Goal: Task Accomplishment & Management: Use online tool/utility

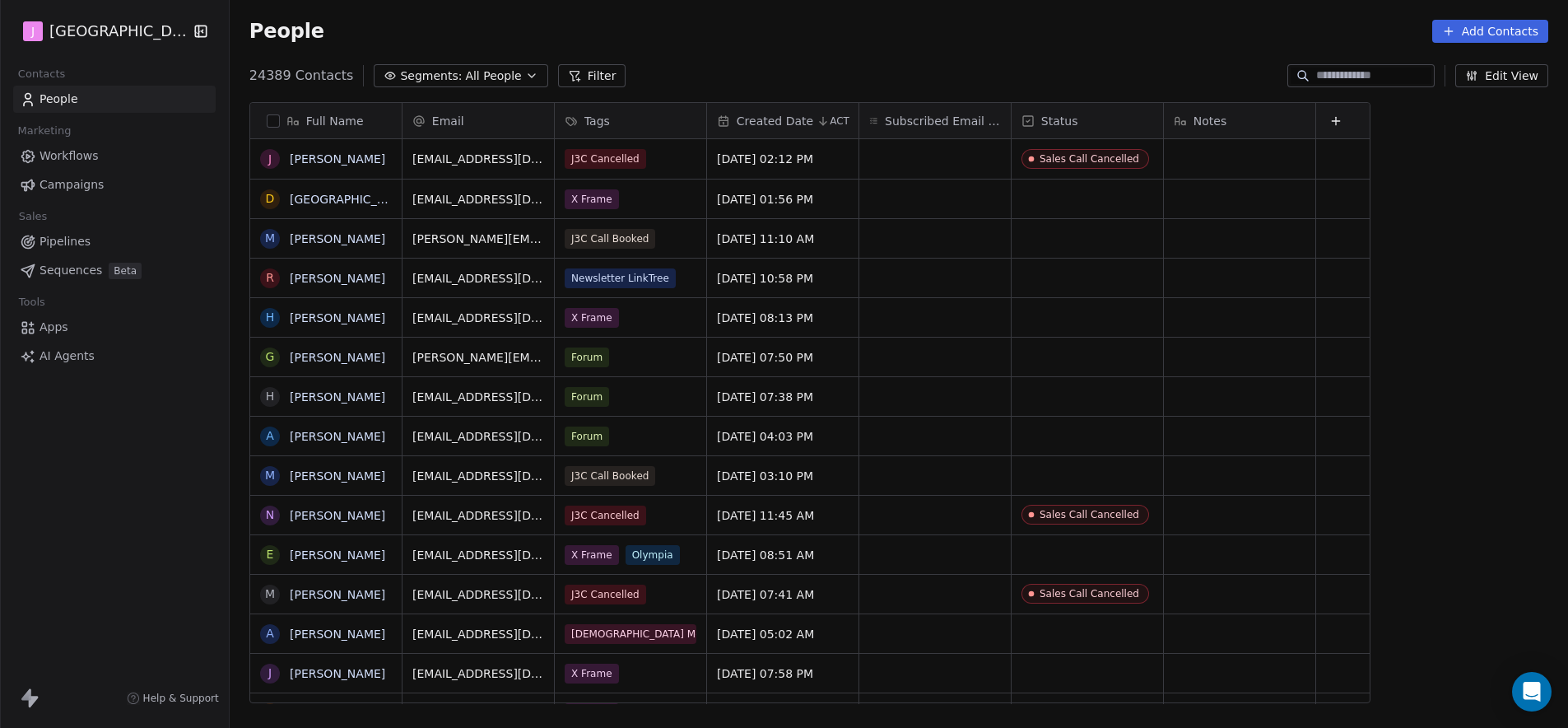
scroll to position [13, 13]
click at [82, 253] on link "Pipelines" at bounding box center [115, 241] width 203 height 28
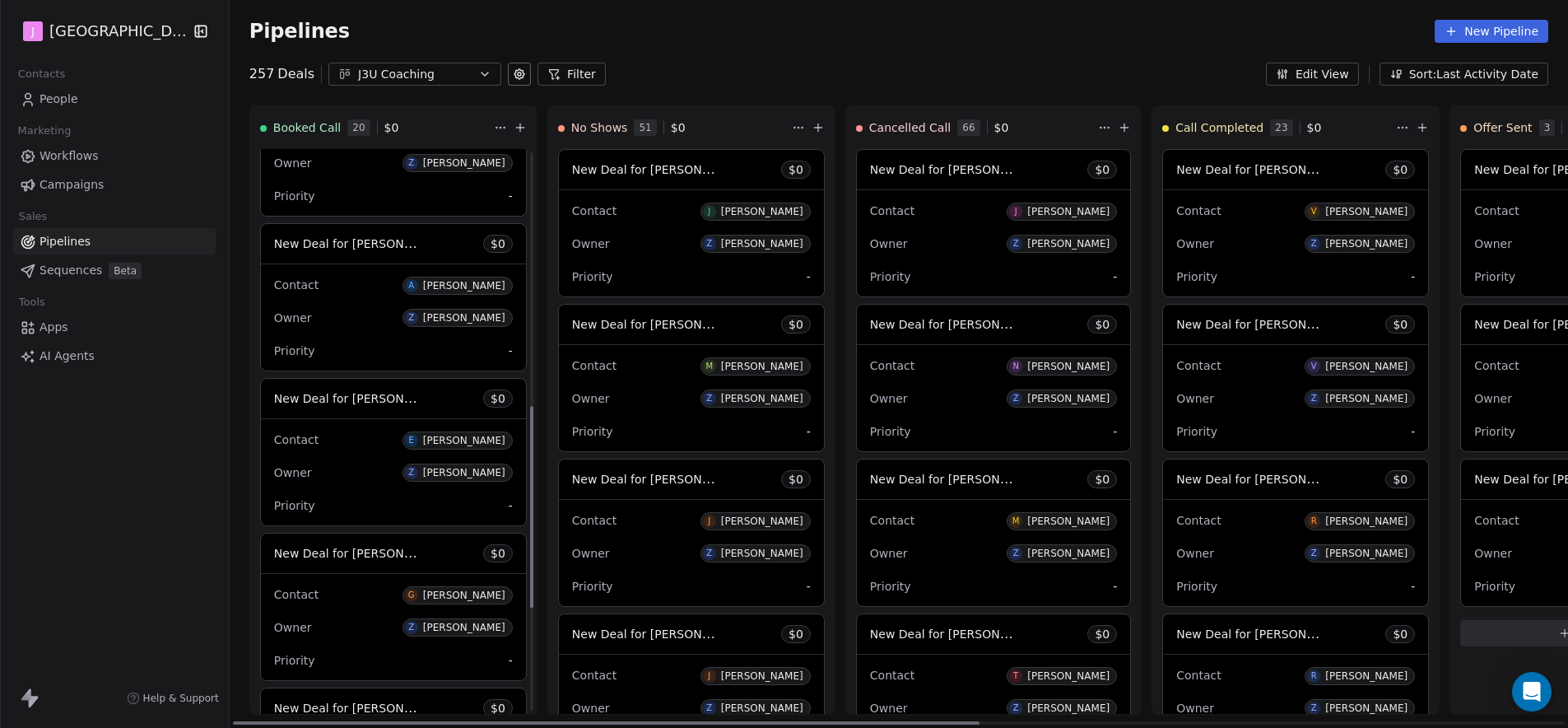
scroll to position [572, 0]
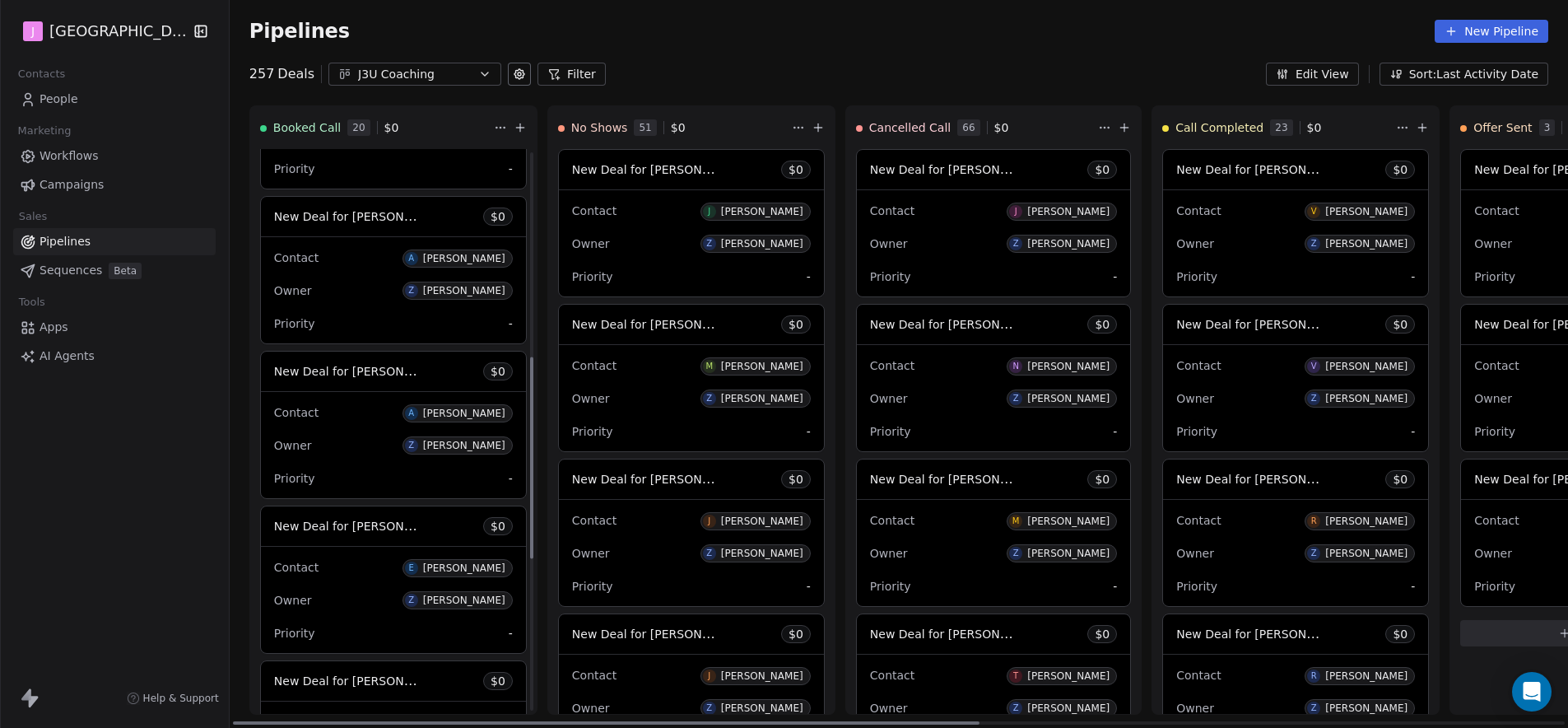
click at [367, 221] on span "New Deal for [PERSON_NAME]" at bounding box center [360, 216] width 173 height 16
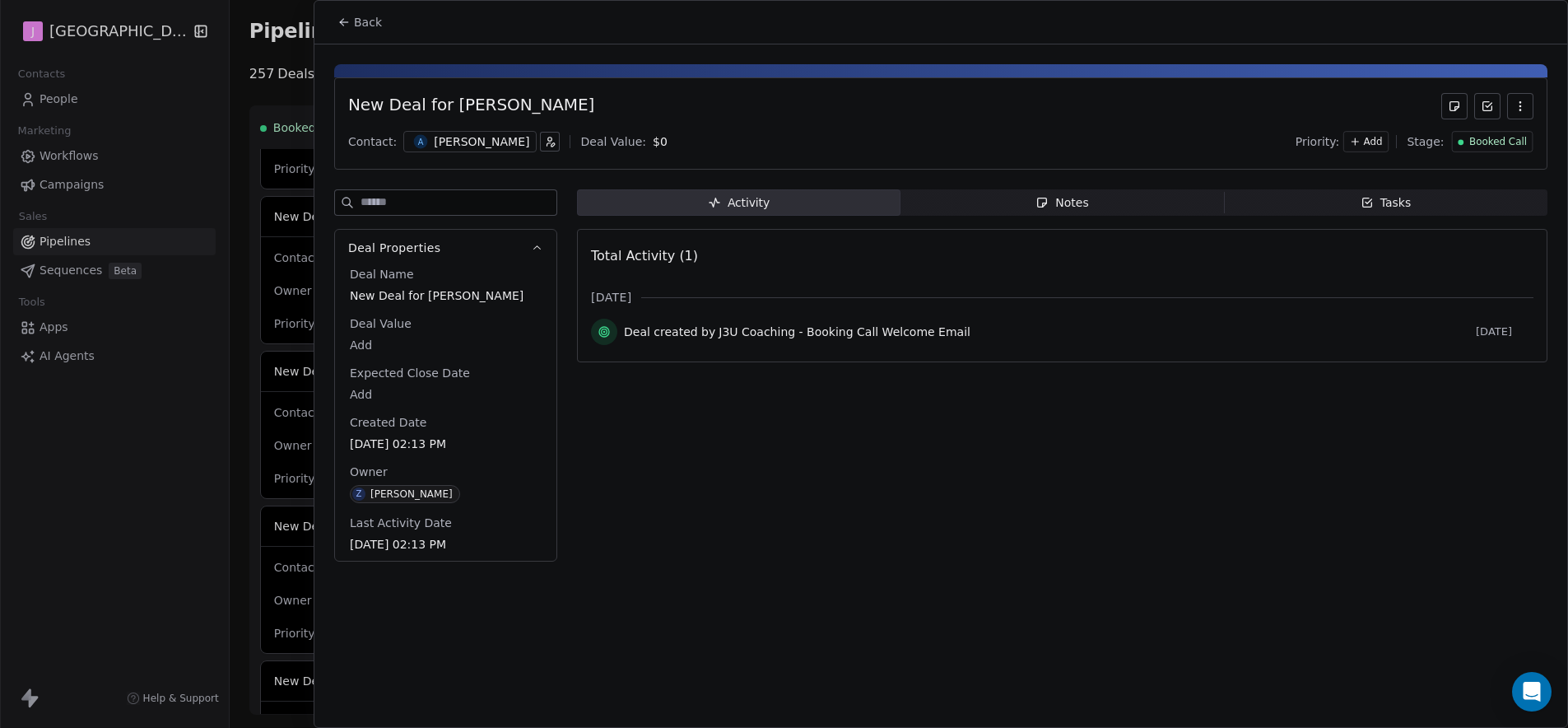
click at [1382, 149] on div "Booked Call" at bounding box center [1492, 142] width 82 height 21
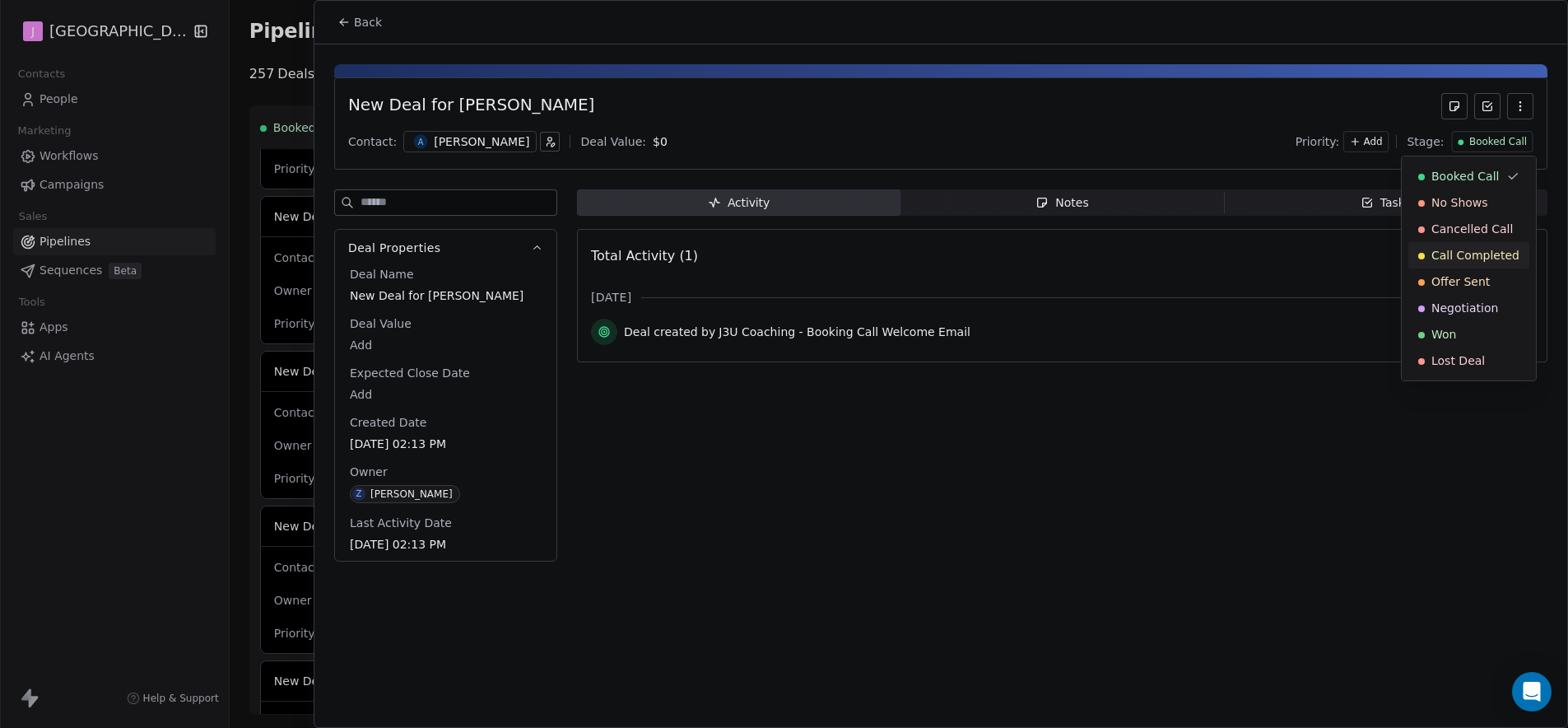
click at [1382, 264] on div "Call Completed" at bounding box center [1468, 255] width 121 height 27
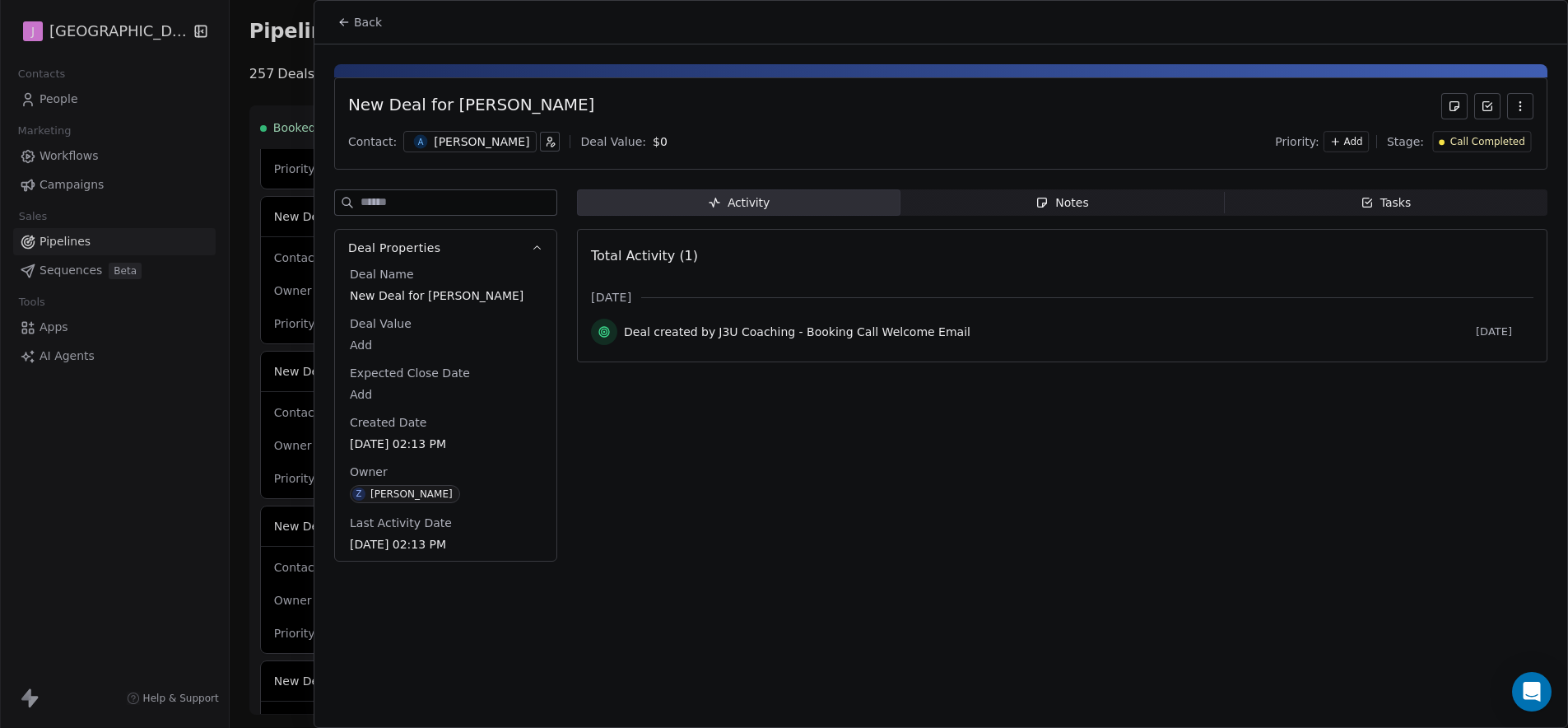
click at [381, 18] on button "Back" at bounding box center [359, 21] width 64 height 29
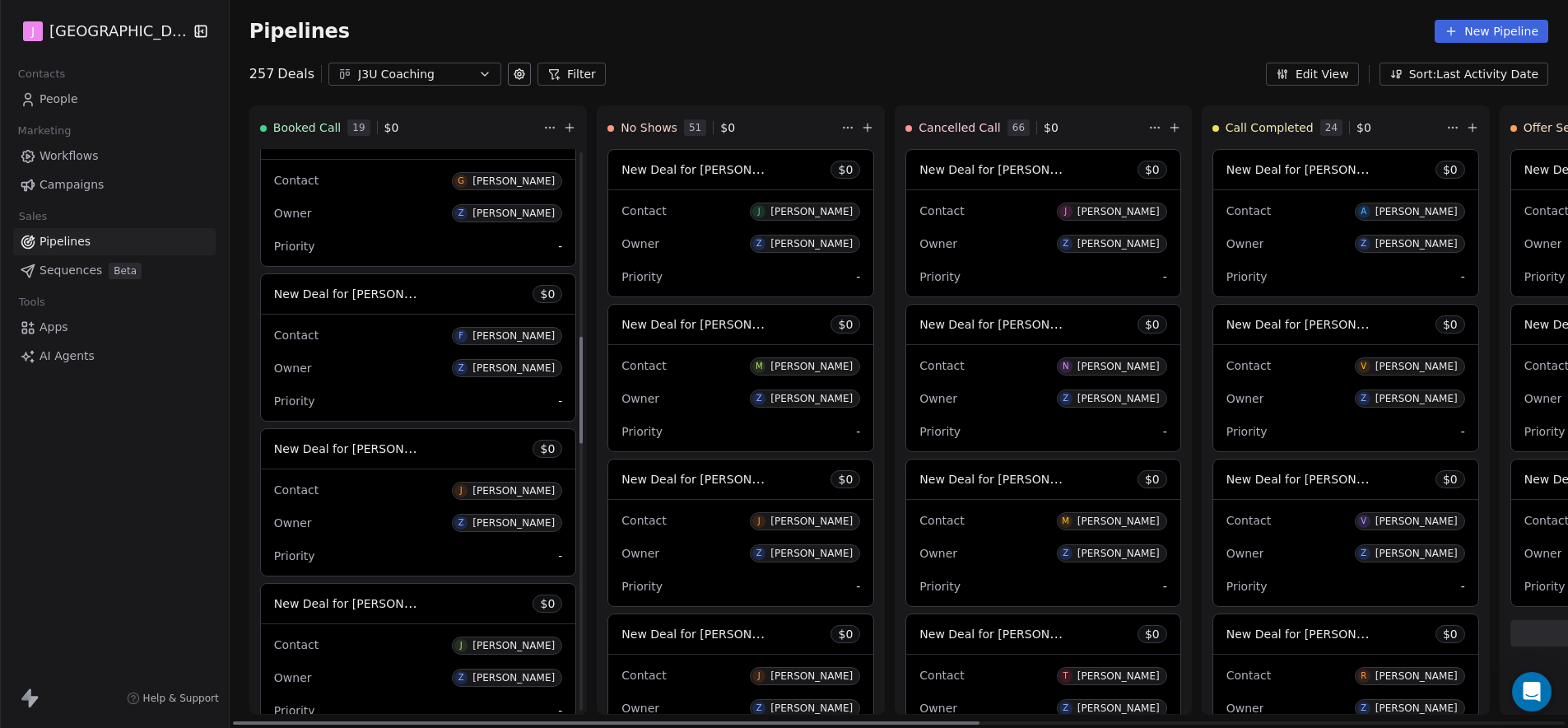
scroll to position [722, 0]
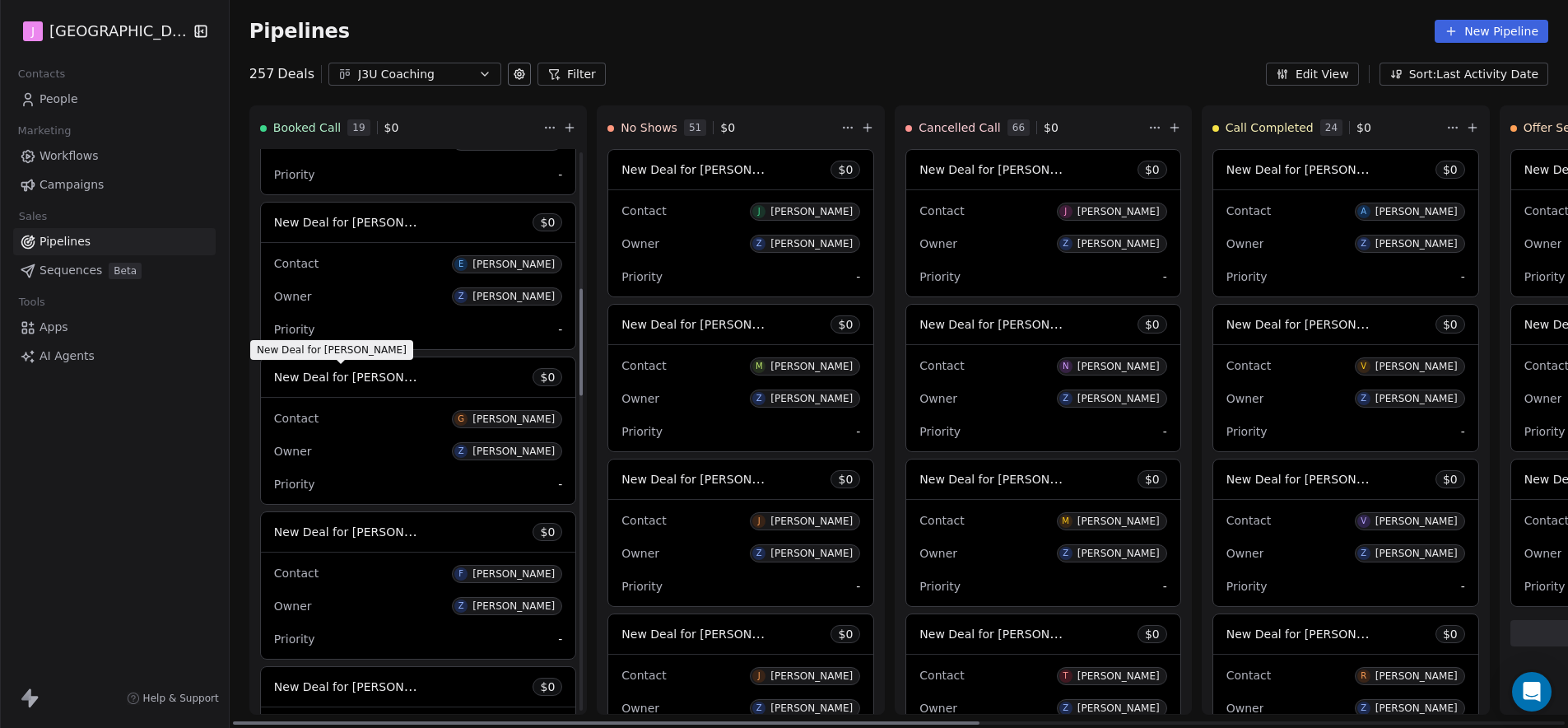
click at [384, 376] on span "New Deal for [PERSON_NAME]" at bounding box center [360, 377] width 173 height 16
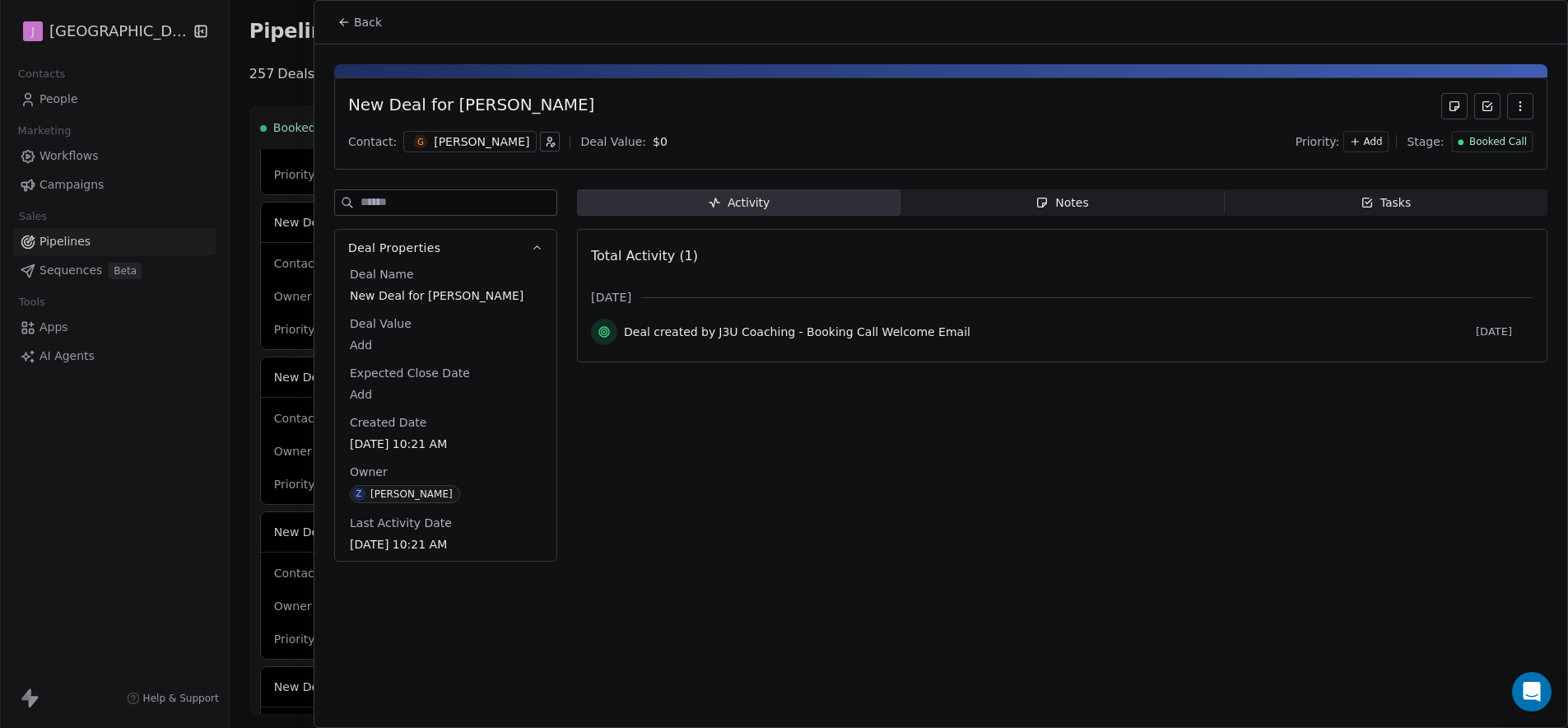
click at [1382, 150] on div "Booked Call" at bounding box center [1492, 142] width 82 height 21
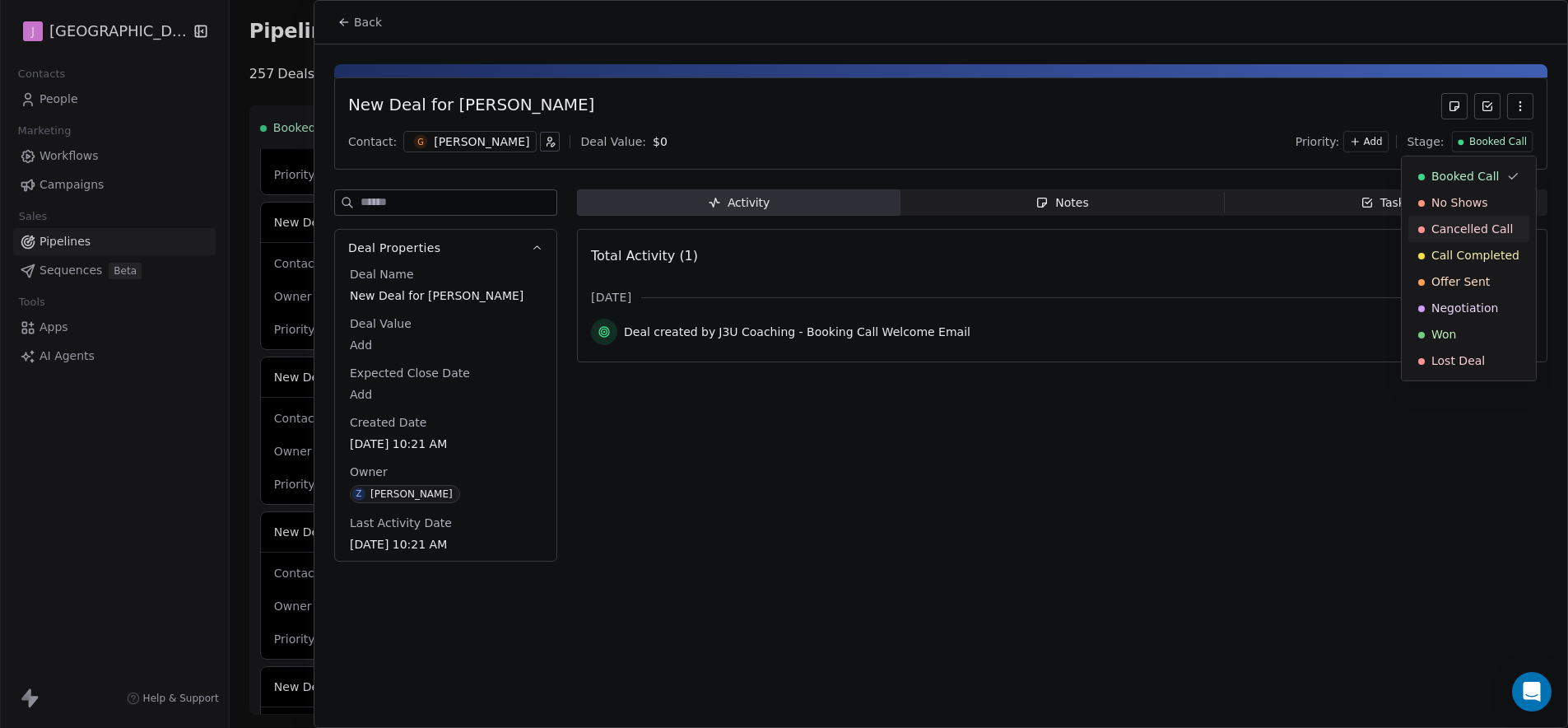
click at [1382, 235] on span "Cancelled Call" at bounding box center [1472, 229] width 82 height 17
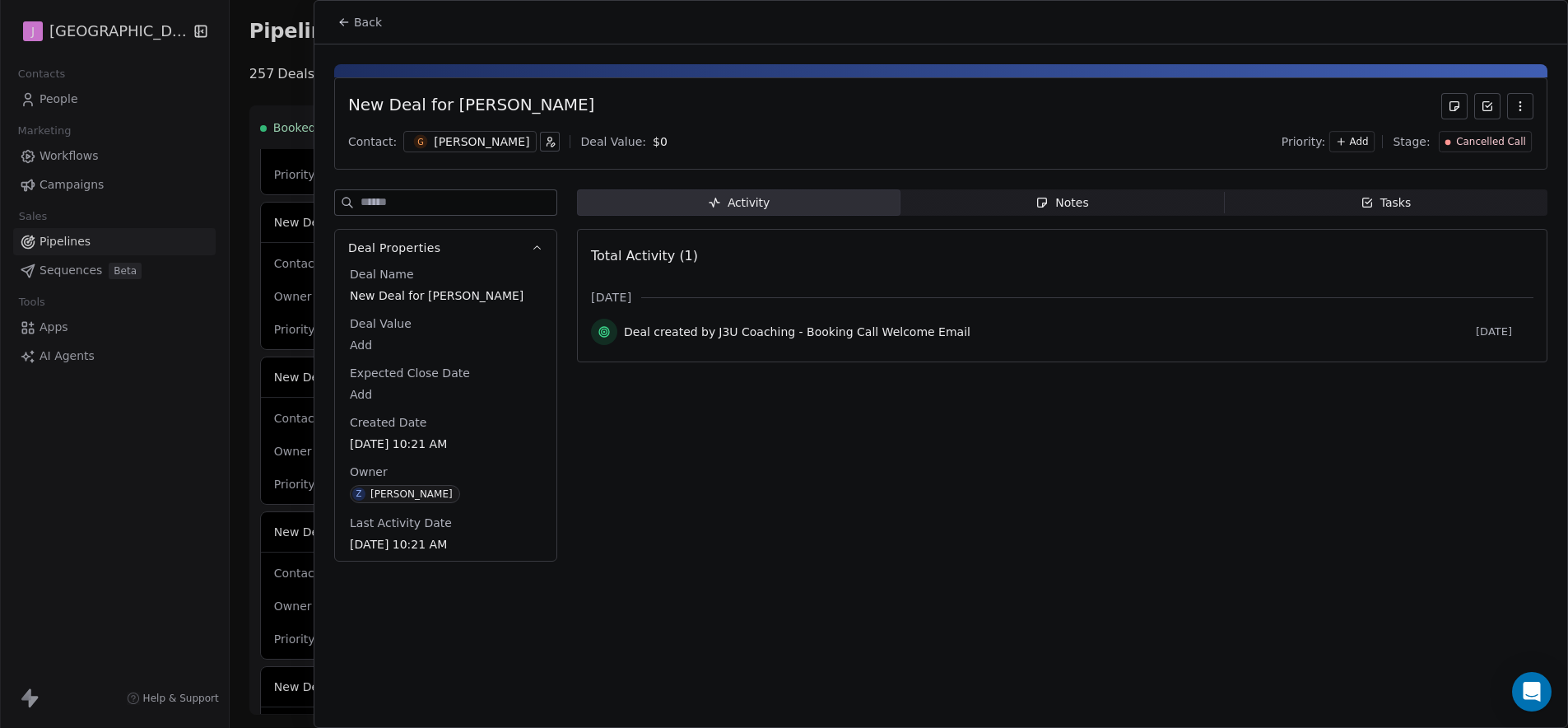
click at [363, 14] on span "Back" at bounding box center [367, 22] width 28 height 17
